Goal: Task Accomplishment & Management: Manage account settings

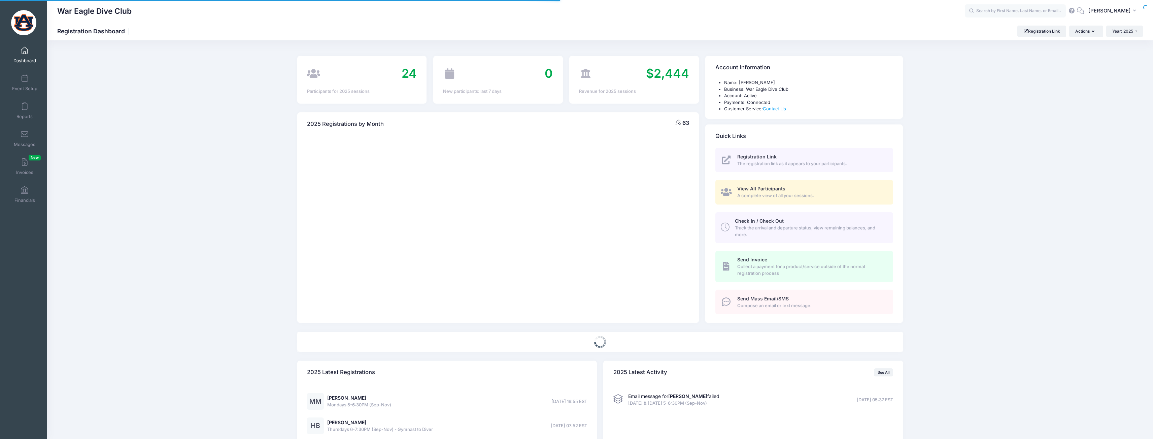
select select
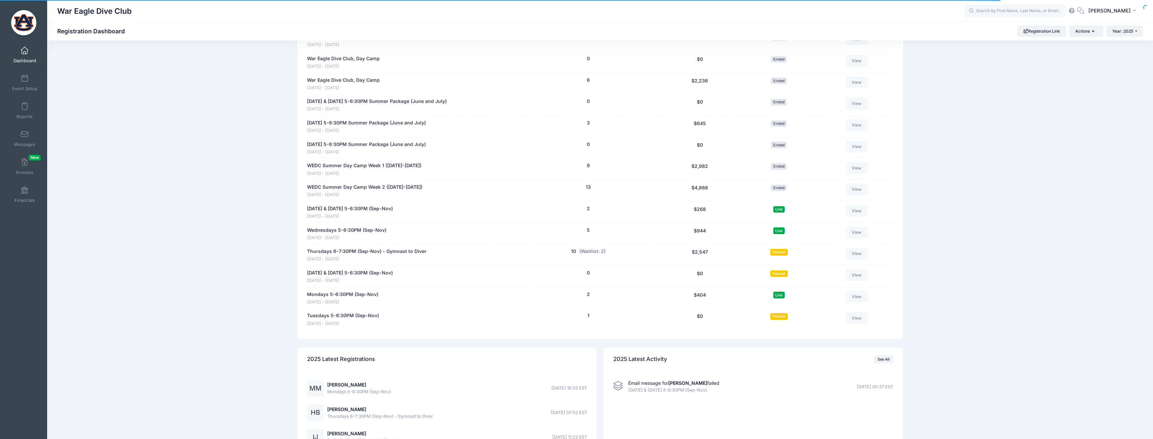
scroll to position [606, 0]
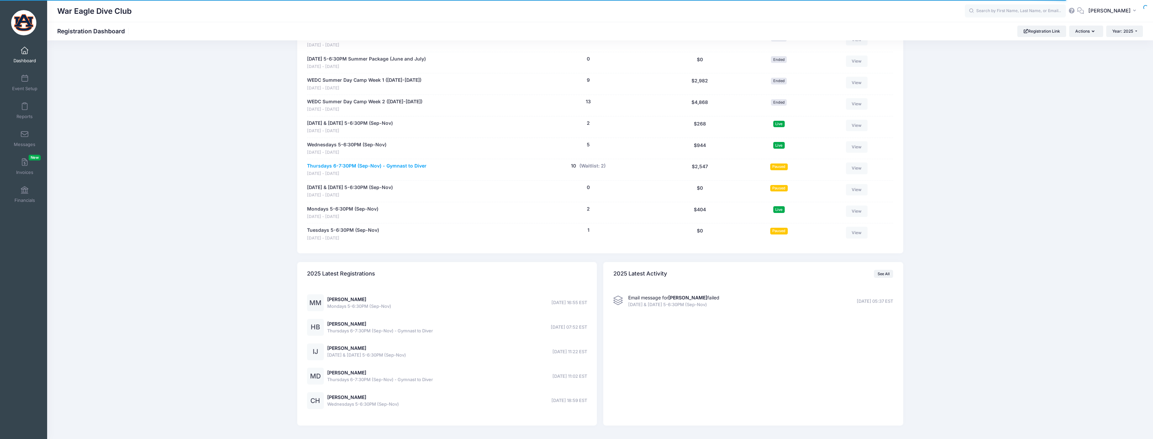
click at [388, 167] on link "Thursdays 6-7:30PM (Sep-Nov) - Gymnast to Diver" at bounding box center [366, 166] width 119 height 7
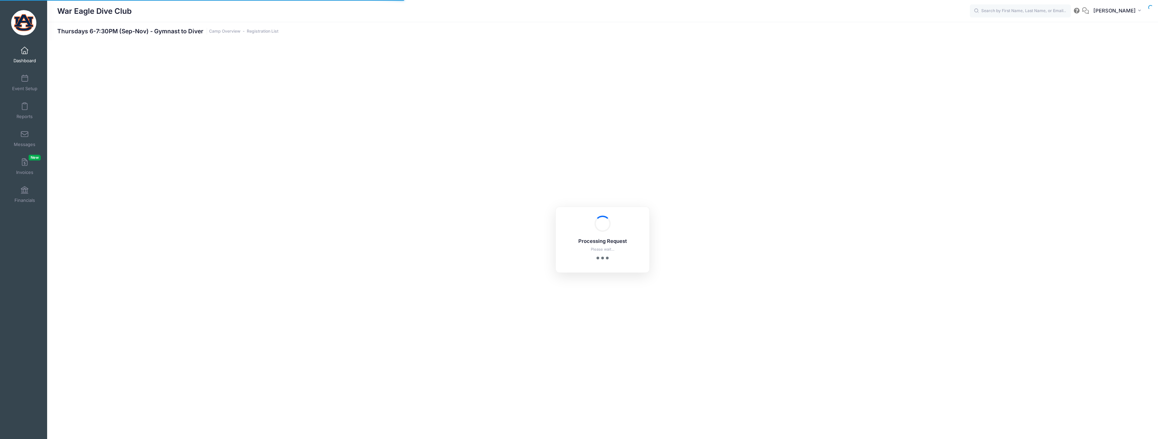
select select "10"
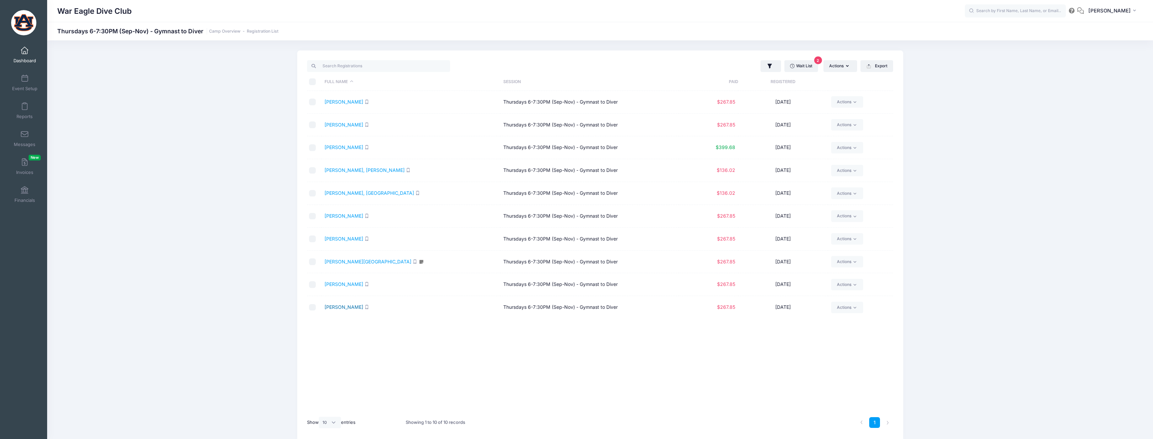
click at [348, 309] on link "Wilson, Natalie" at bounding box center [343, 307] width 39 height 6
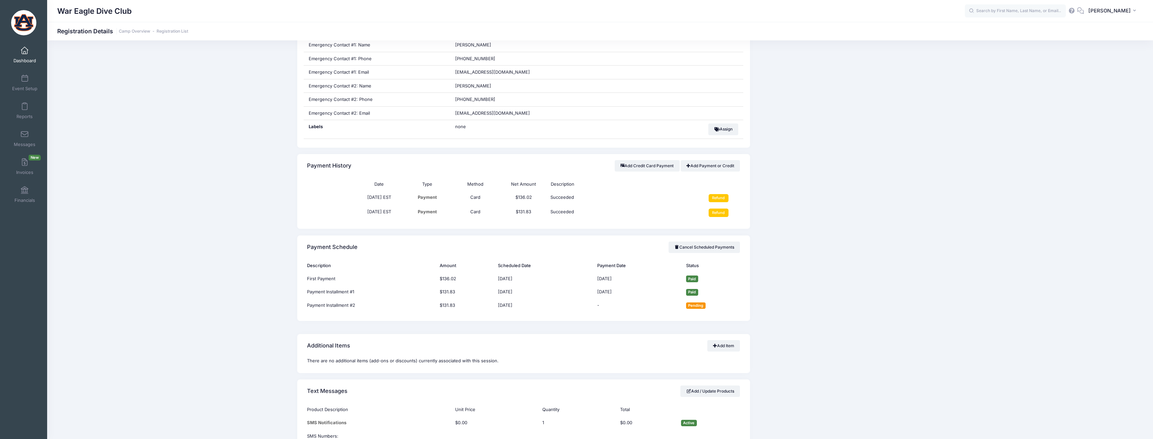
scroll to position [337, 0]
click at [702, 248] on link "Cancel Scheduled Payments" at bounding box center [704, 246] width 72 height 11
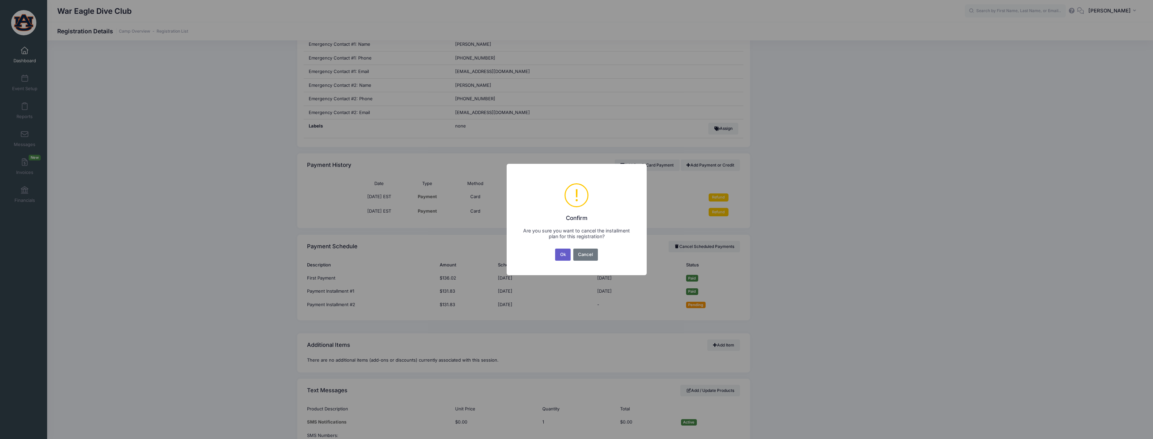
click at [561, 252] on button "Ok" at bounding box center [562, 255] width 15 height 12
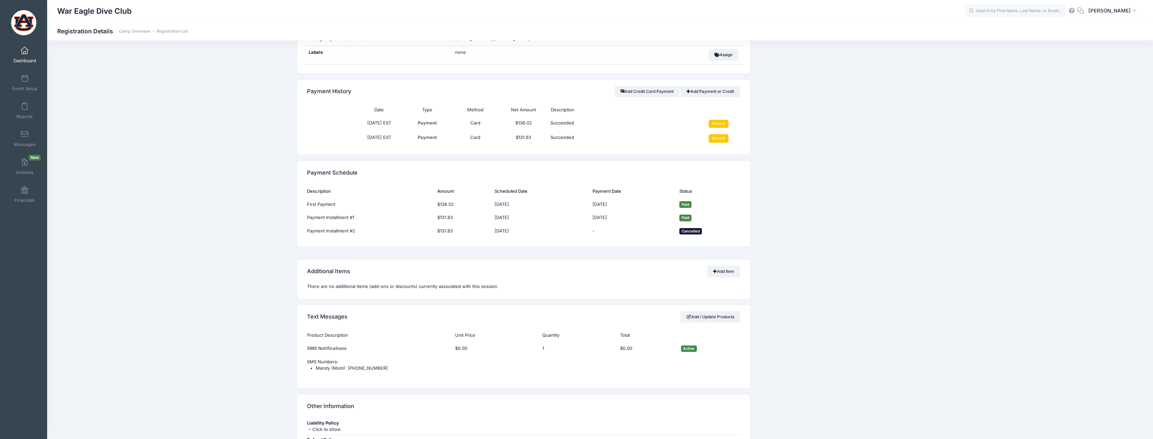
scroll to position [437, 0]
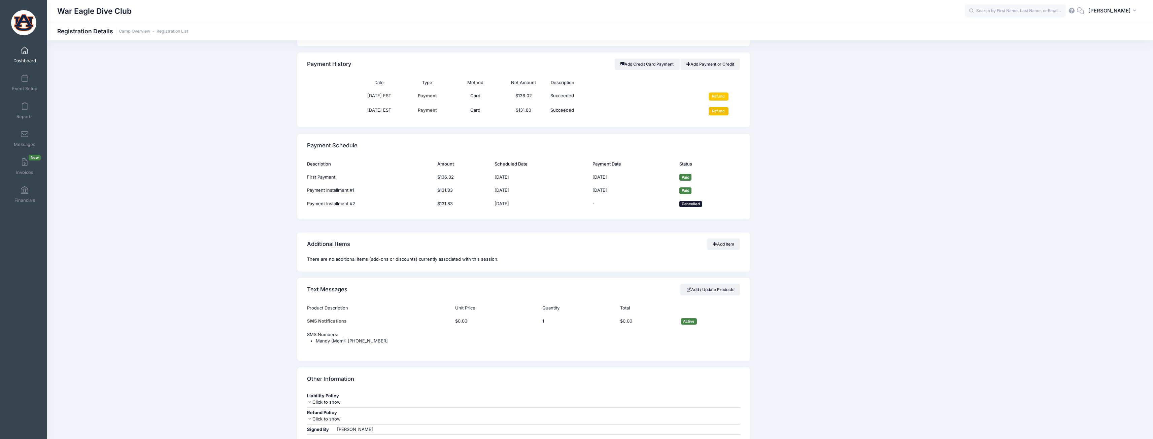
click at [718, 109] on input "Refund" at bounding box center [718, 111] width 20 height 8
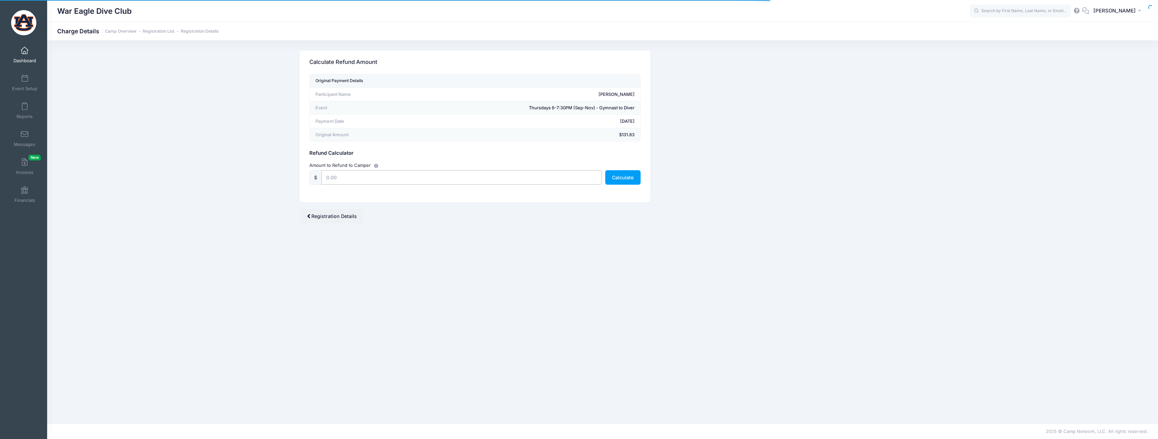
click at [413, 182] on input "text" at bounding box center [461, 177] width 280 height 14
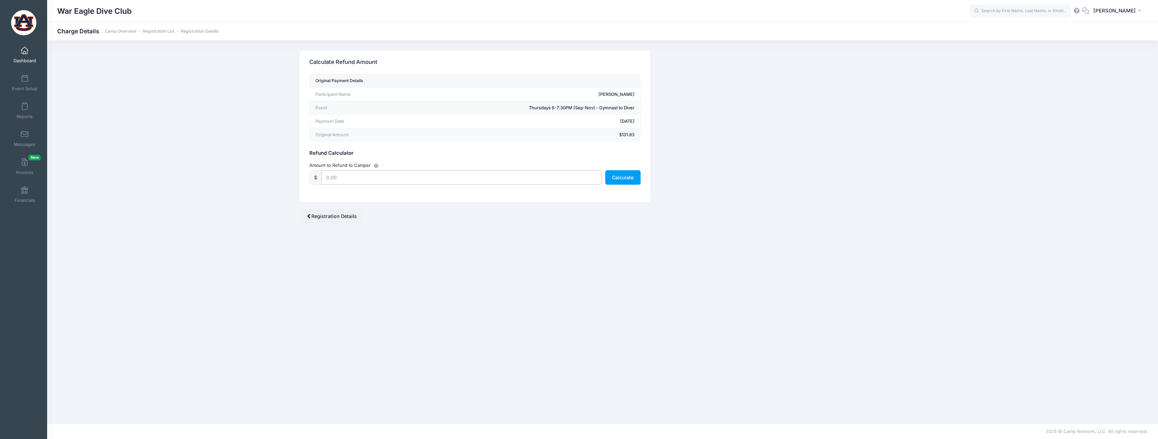
type input "131.83"
click at [632, 173] on button "Calculate" at bounding box center [622, 177] width 35 height 14
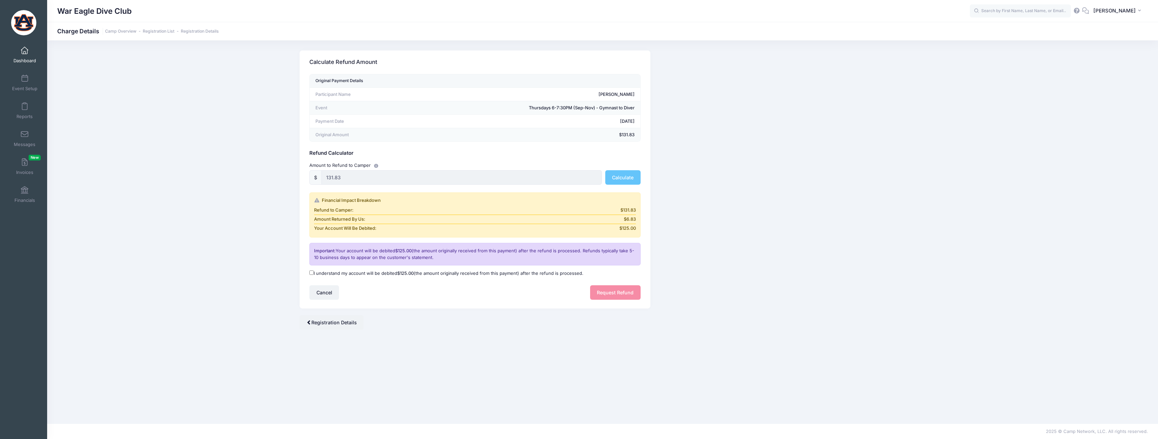
click at [393, 272] on label "I understand my account will be debited $125.00 (the amount originally received…" at bounding box center [446, 273] width 274 height 7
click at [314, 272] on input "I understand my account will be debited $125.00 (the amount originally received…" at bounding box center [311, 273] width 4 height 4
checkbox input "true"
click at [601, 290] on button "Request Refund" at bounding box center [615, 292] width 50 height 14
